Goal: Transaction & Acquisition: Book appointment/travel/reservation

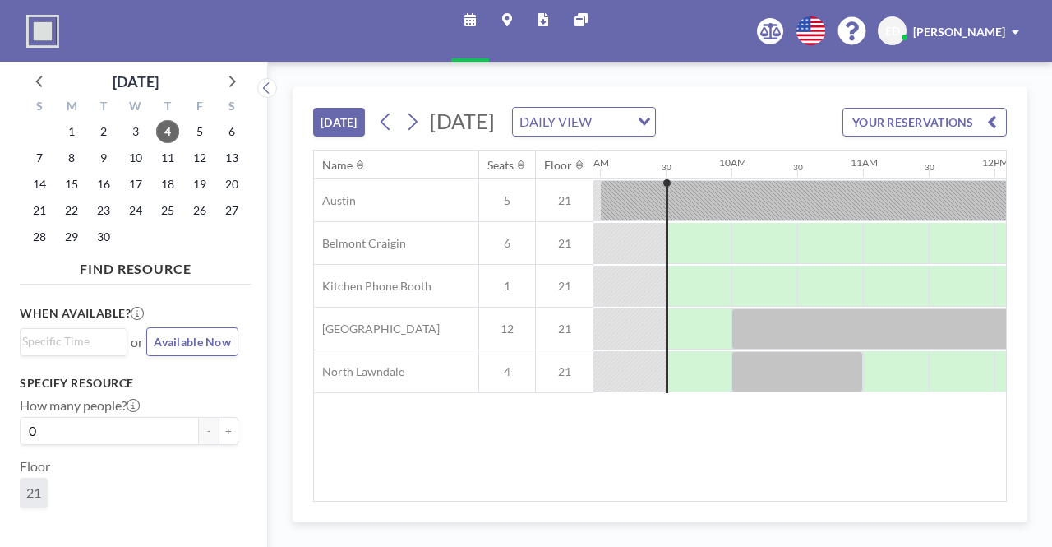
scroll to position [0, 1184]
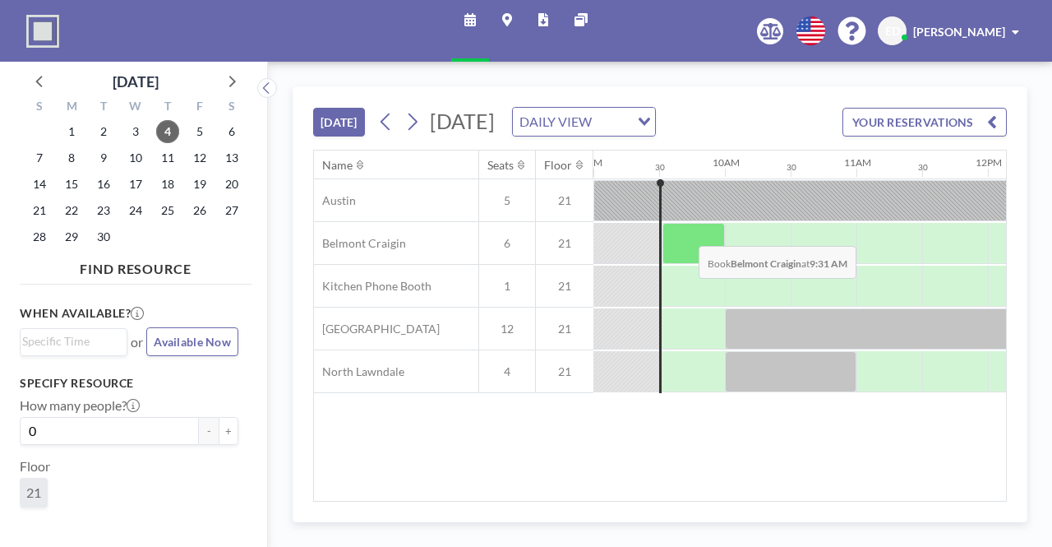
click at [687, 255] on div at bounding box center [694, 243] width 62 height 41
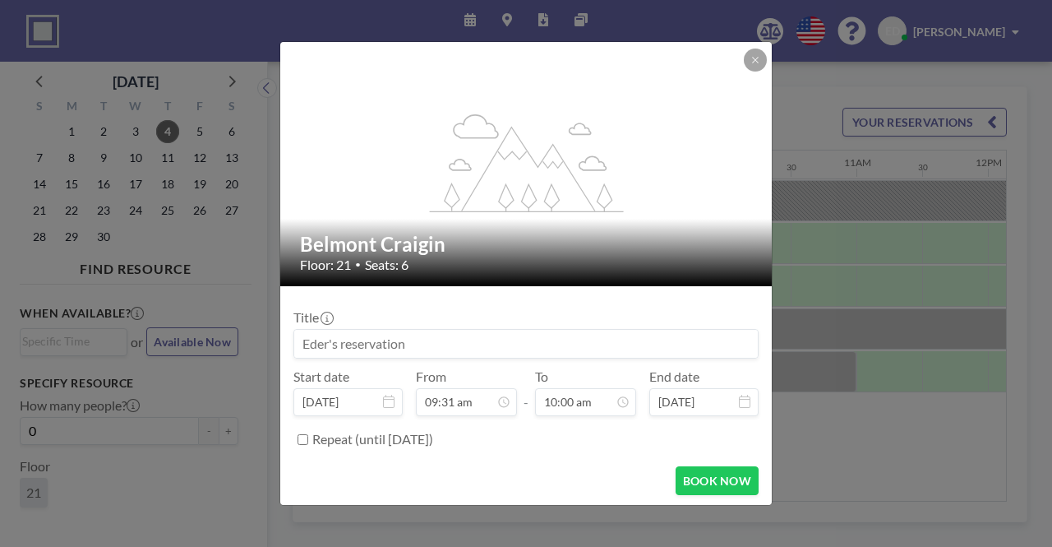
click at [554, 337] on input at bounding box center [526, 344] width 464 height 28
type input "Meetings"
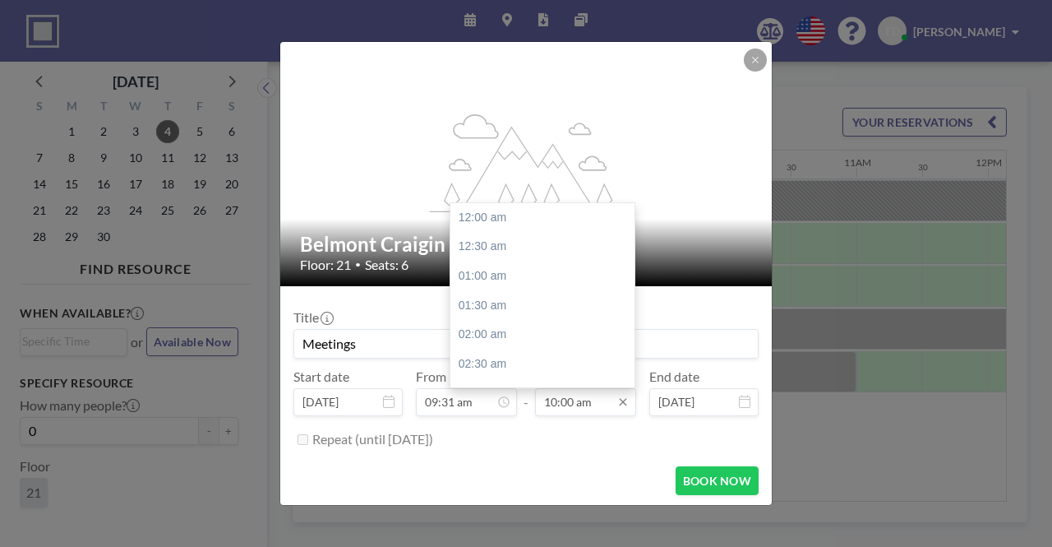
click at [572, 402] on input "10:00 am" at bounding box center [585, 402] width 101 height 28
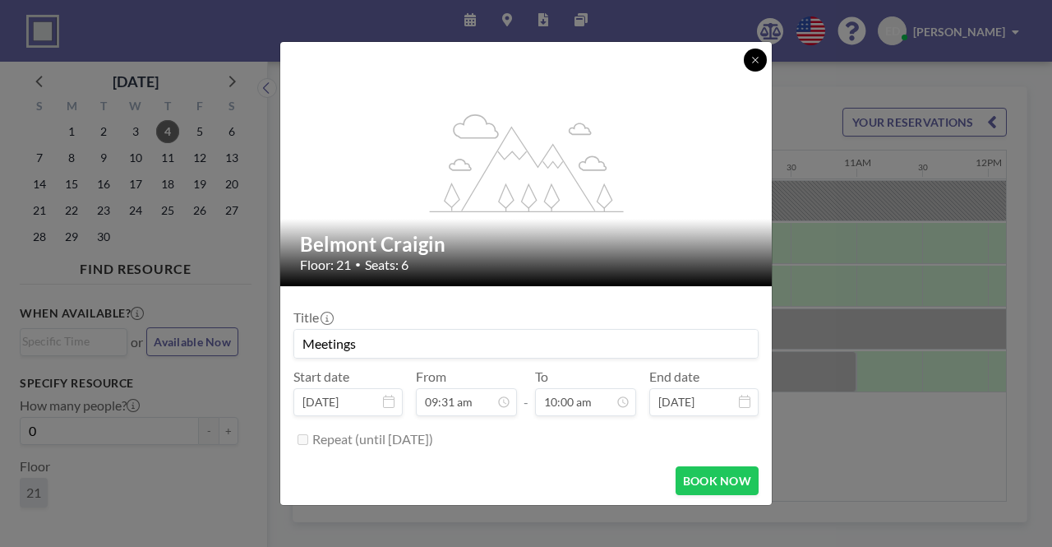
click at [754, 53] on button at bounding box center [755, 60] width 23 height 23
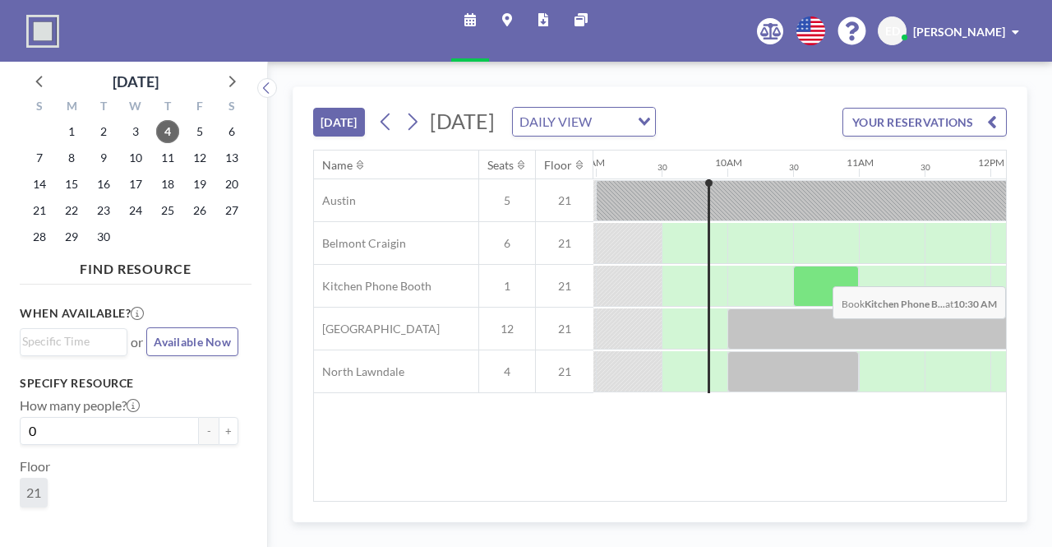
scroll to position [0, 1184]
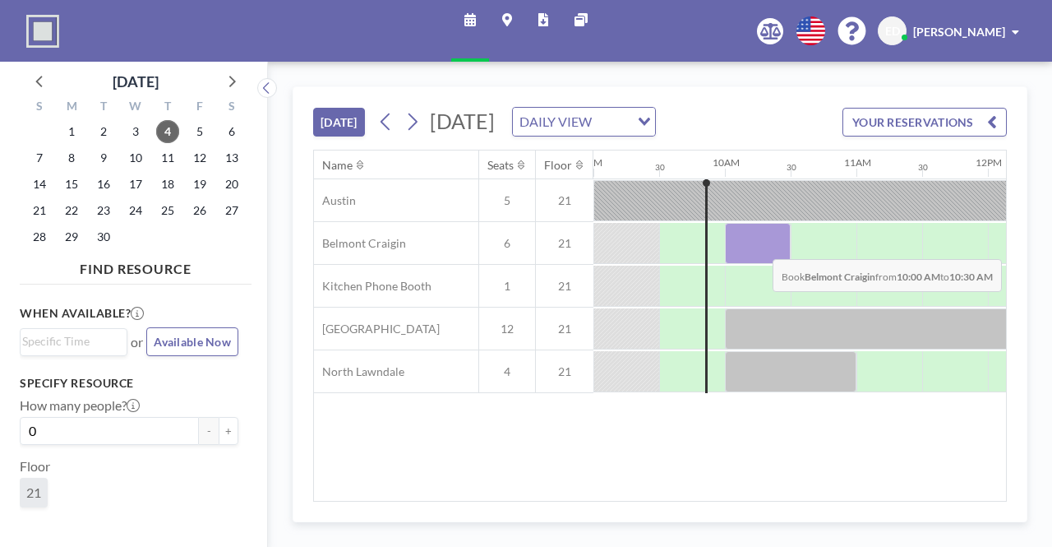
click at [760, 264] on div at bounding box center [758, 243] width 66 height 41
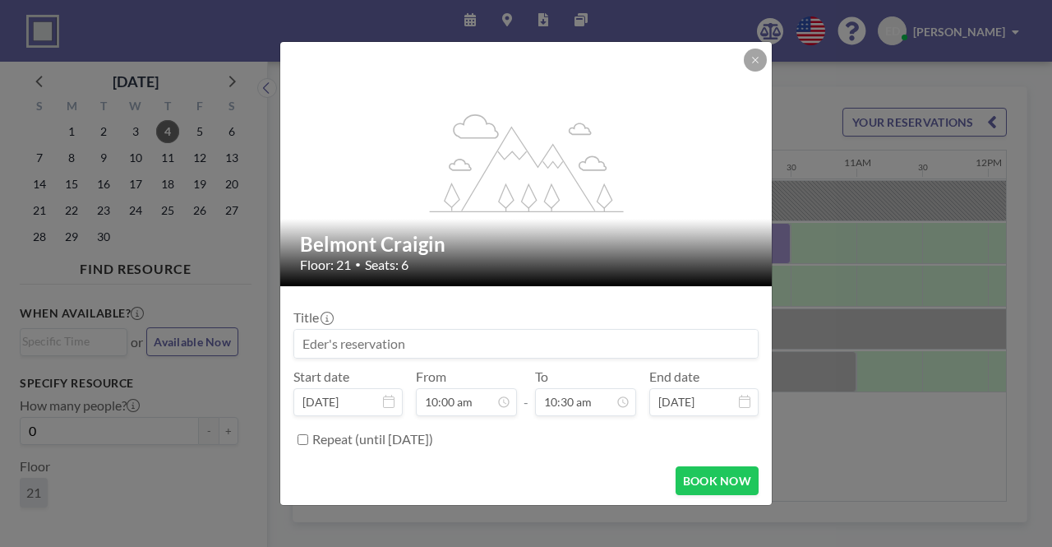
click at [469, 332] on input at bounding box center [526, 344] width 464 height 28
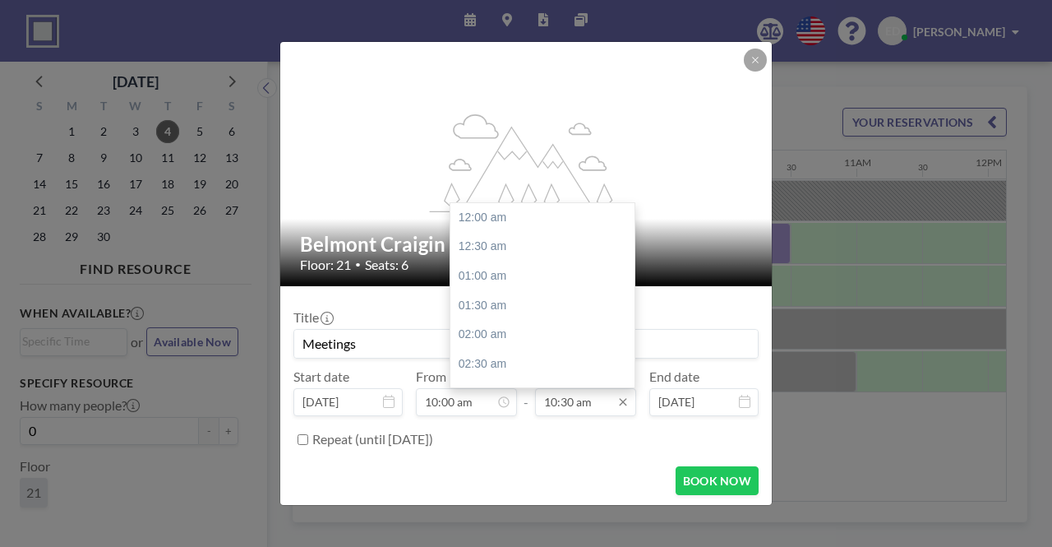
scroll to position [614, 0]
type input "Meetings"
click at [551, 399] on input "10:30 am" at bounding box center [585, 402] width 101 height 28
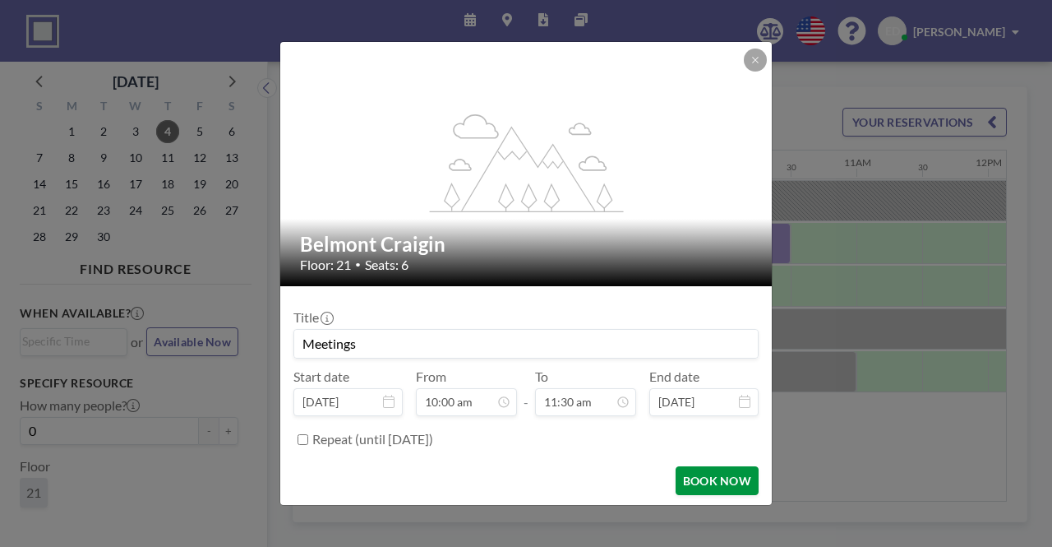
type input "11:30 am"
click at [686, 483] on button "BOOK NOW" at bounding box center [717, 480] width 83 height 29
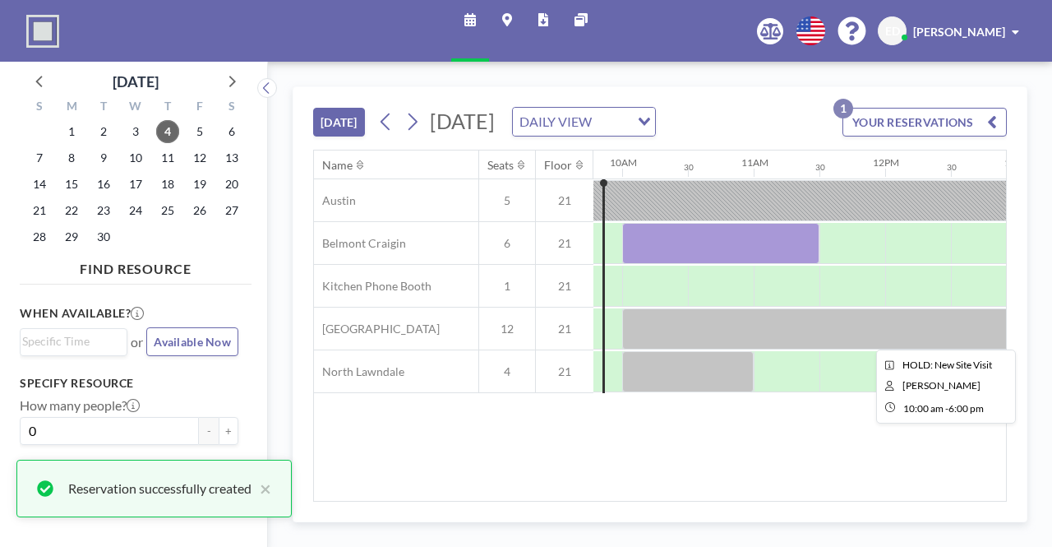
scroll to position [0, 1297]
